Goal: Task Accomplishment & Management: Use online tool/utility

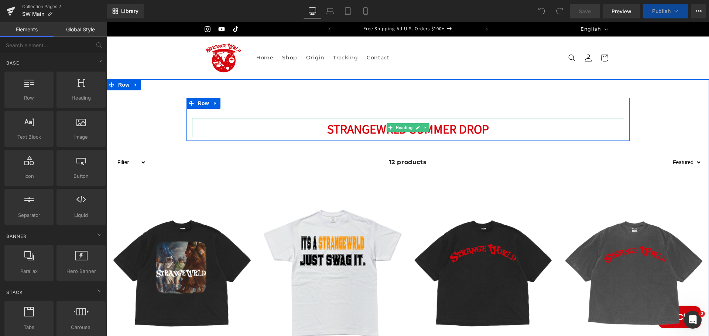
click at [486, 125] on h2 "StrangeWrld Summer drop" at bounding box center [408, 129] width 432 height 16
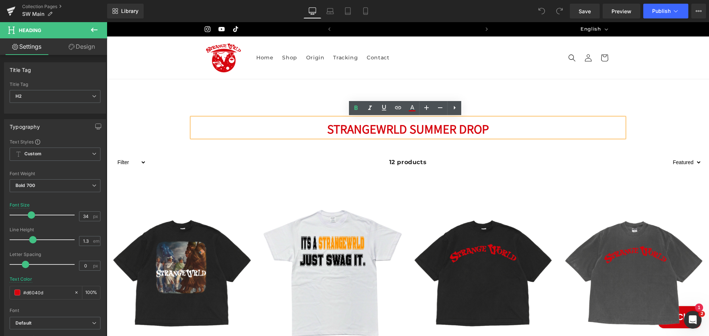
scroll to position [0, 144]
drag, startPoint x: 464, startPoint y: 130, endPoint x: 410, endPoint y: 126, distance: 54.4
click at [410, 126] on h2 "StrangeWrld Summer drop" at bounding box center [408, 129] width 432 height 16
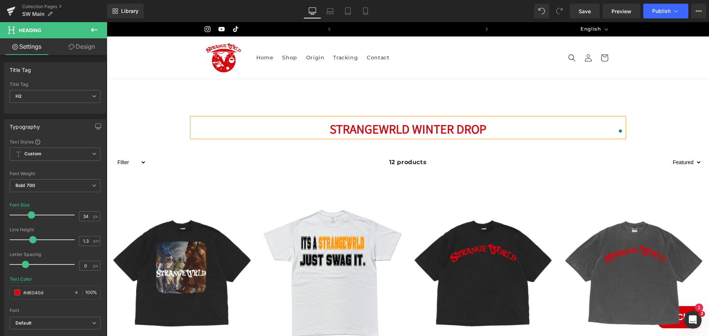
scroll to position [0, 0]
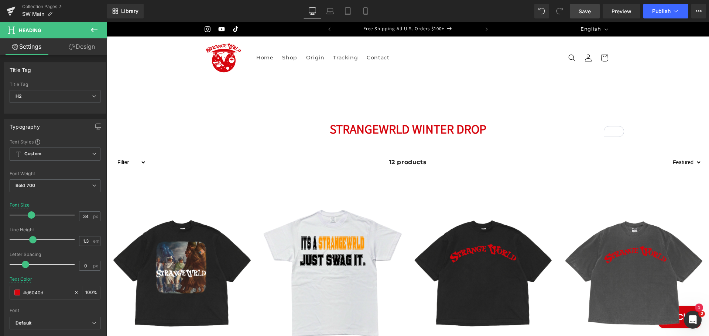
click at [587, 15] on link "Save" at bounding box center [584, 11] width 30 height 15
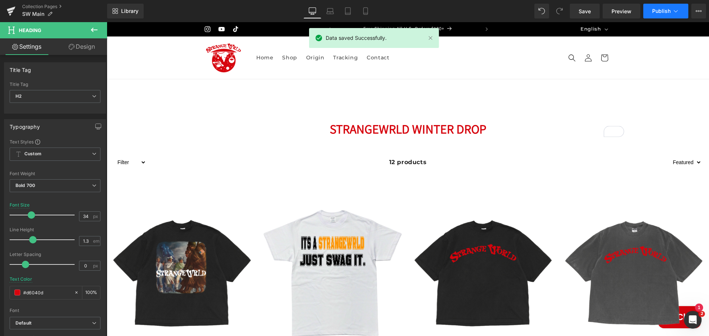
click at [669, 13] on span "Publish" at bounding box center [661, 11] width 18 height 6
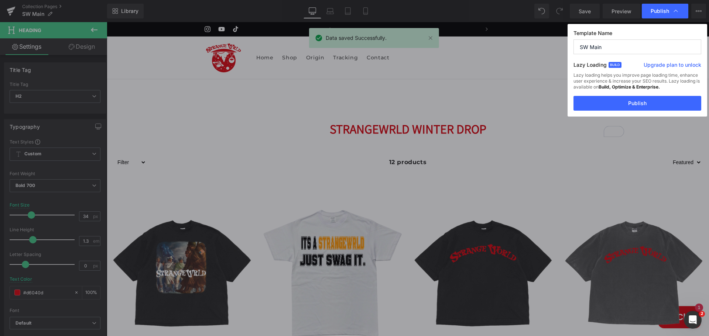
scroll to position [0, 144]
click at [644, 102] on button "Publish" at bounding box center [637, 103] width 128 height 15
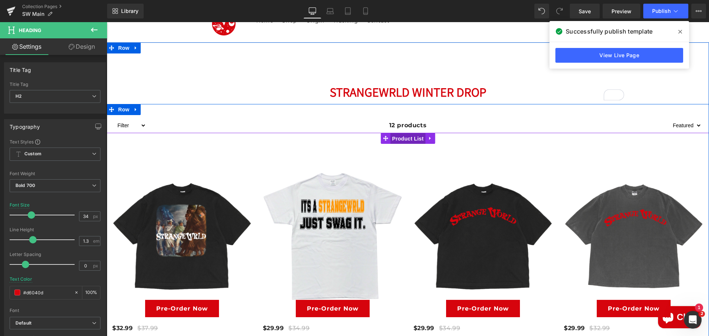
click at [403, 135] on span "Product List" at bounding box center [407, 138] width 35 height 11
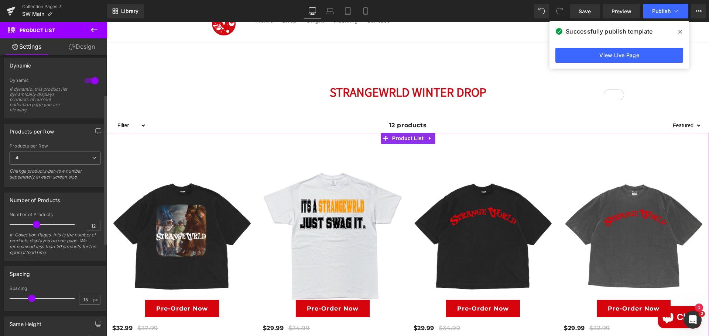
scroll to position [0, 0]
click at [86, 162] on span "4" at bounding box center [55, 158] width 91 height 13
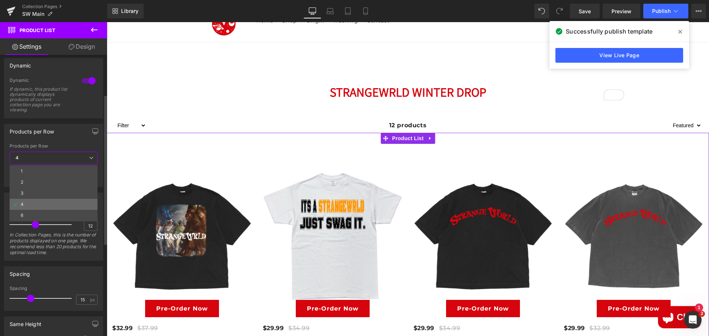
scroll to position [0, 144]
click at [23, 213] on div "6" at bounding box center [22, 215] width 3 height 5
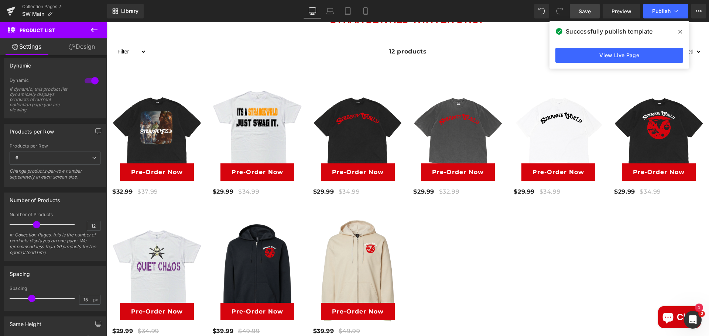
click at [594, 14] on link "Save" at bounding box center [584, 11] width 30 height 15
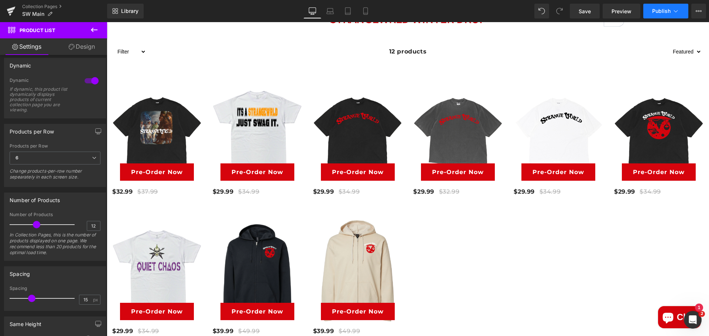
click at [667, 13] on span "Publish" at bounding box center [661, 11] width 18 height 6
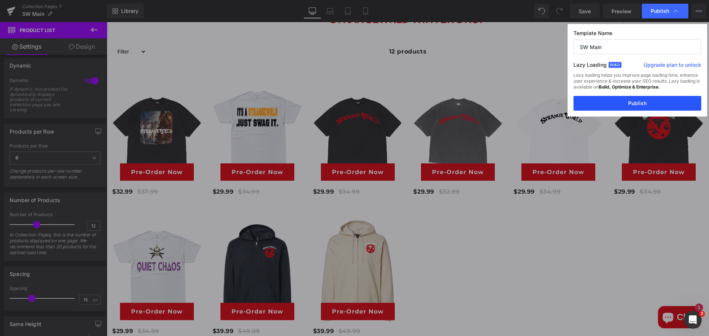
click at [638, 103] on button "Publish" at bounding box center [637, 103] width 128 height 15
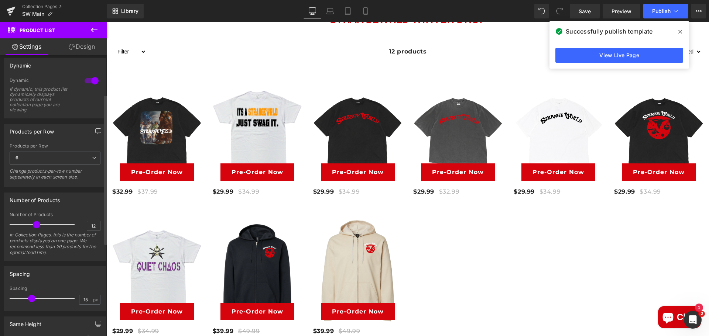
scroll to position [0, 0]
click at [89, 156] on span "6" at bounding box center [55, 158] width 91 height 13
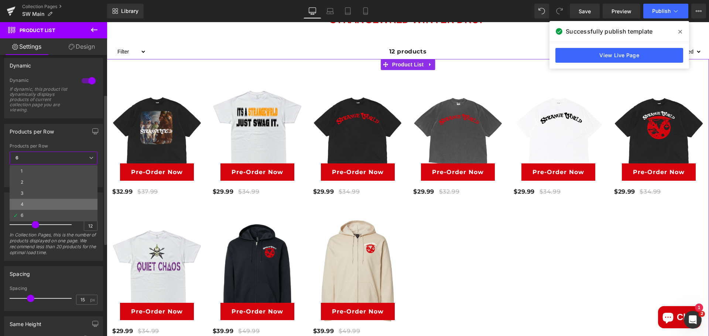
click at [48, 201] on li "4" at bounding box center [54, 204] width 88 height 11
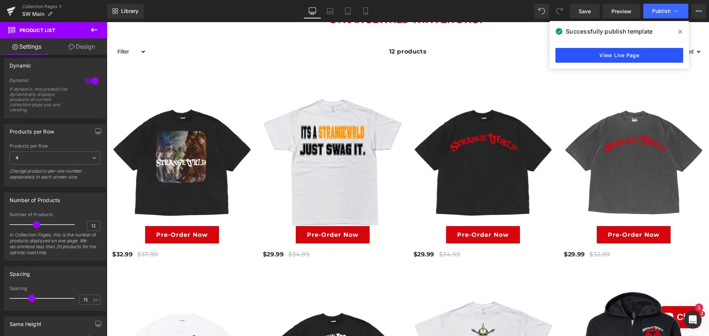
scroll to position [0, 144]
click at [592, 12] on link "Save" at bounding box center [584, 11] width 30 height 15
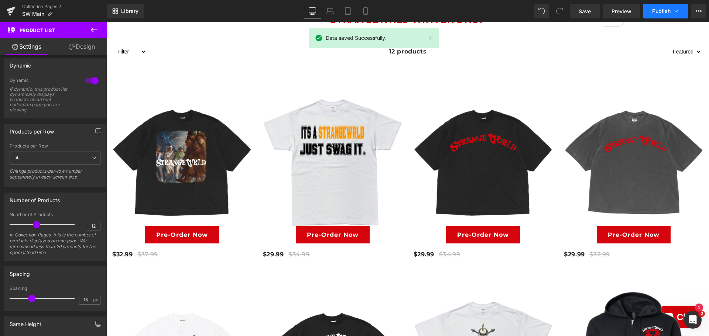
scroll to position [0, 0]
click at [658, 12] on span "Publish" at bounding box center [661, 11] width 18 height 6
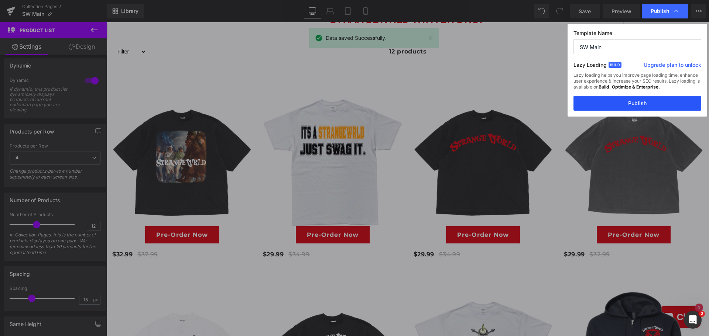
click at [639, 103] on button "Publish" at bounding box center [637, 103] width 128 height 15
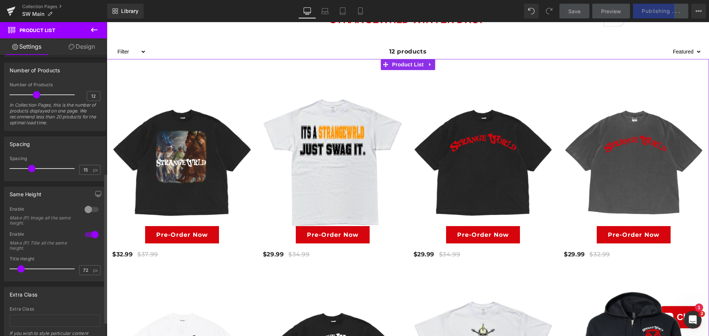
scroll to position [221, 0]
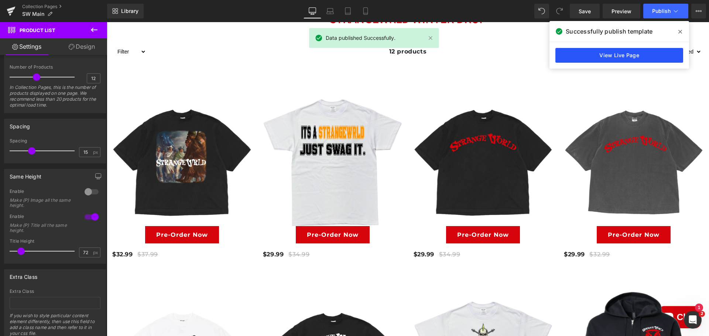
click at [622, 55] on link "View Live Page" at bounding box center [619, 55] width 128 height 15
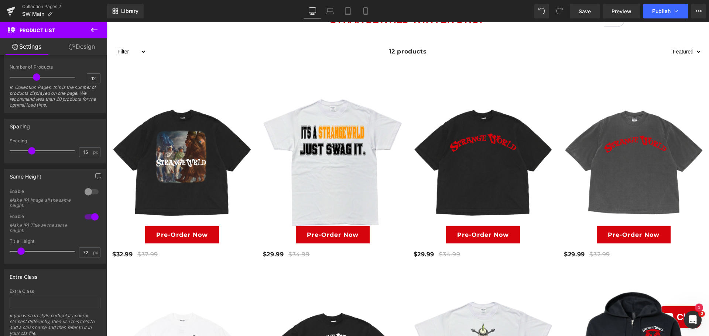
scroll to position [0, 0]
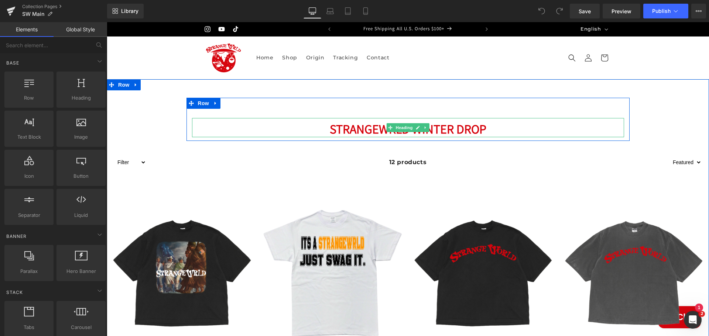
click at [434, 127] on h2 "StrangeWrld Winter drop" at bounding box center [408, 129] width 432 height 16
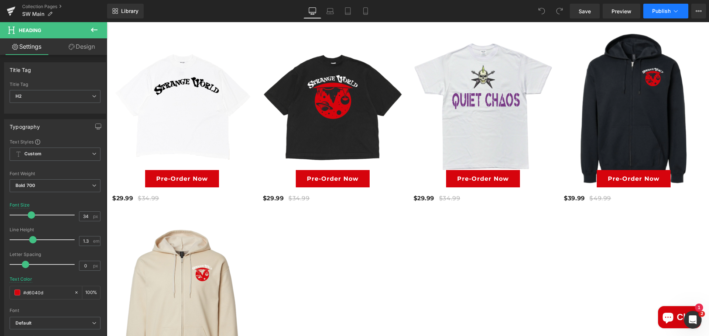
click at [665, 12] on span "Publish" at bounding box center [661, 11] width 18 height 6
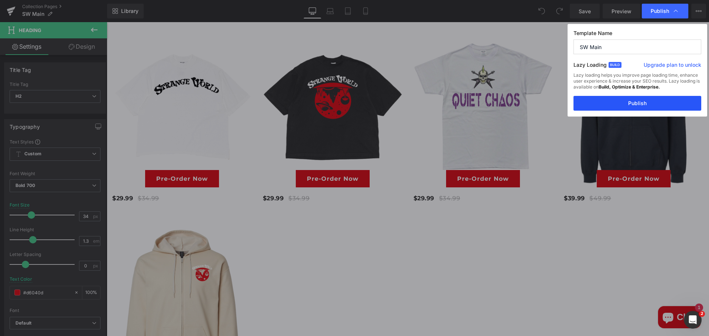
click at [625, 102] on button "Publish" at bounding box center [637, 103] width 128 height 15
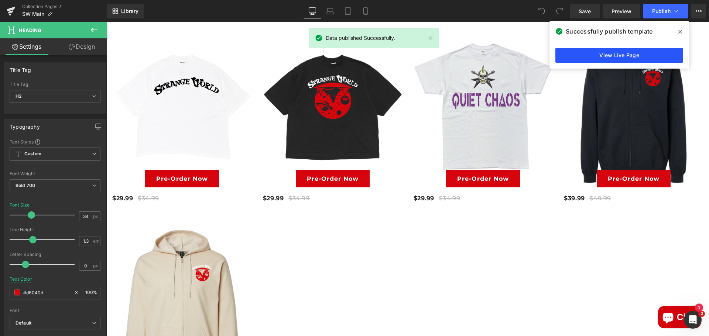
click at [646, 58] on link "View Live Page" at bounding box center [619, 55] width 128 height 15
